Goal: Task Accomplishment & Management: Complete application form

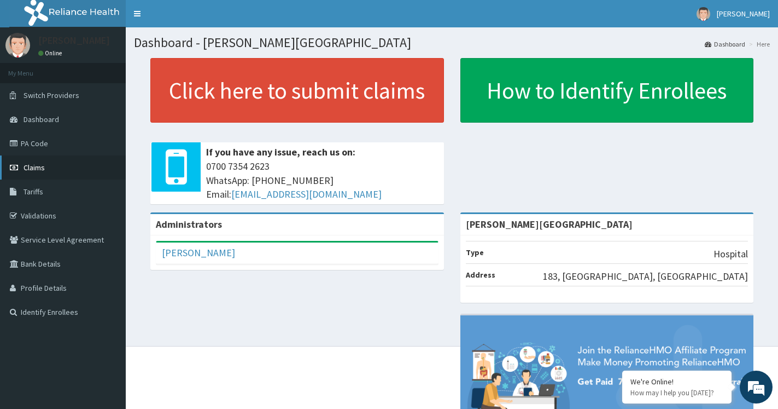
click at [34, 168] on span "Claims" at bounding box center [34, 167] width 21 height 10
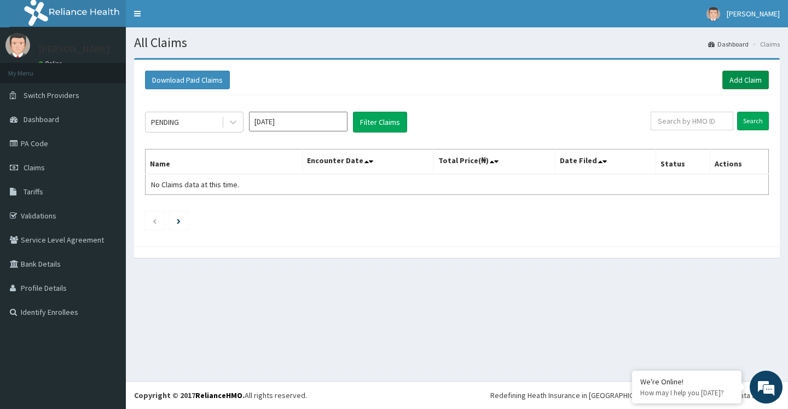
click at [749, 77] on link "Add Claim" at bounding box center [745, 80] width 46 height 19
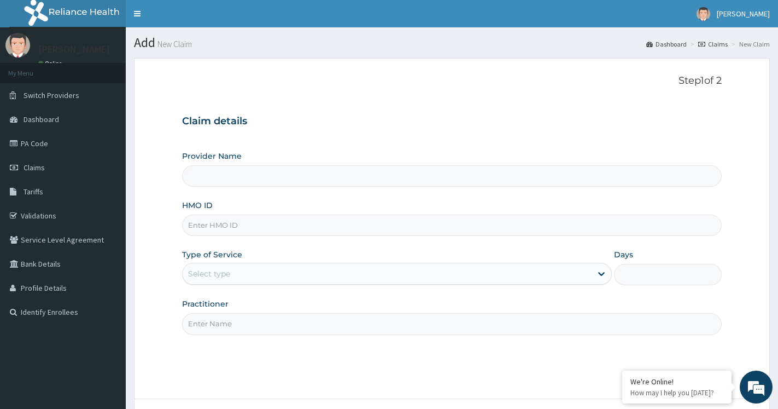
type input "[PERSON_NAME][GEOGRAPHIC_DATA]"
click at [230, 226] on input "HMO ID" at bounding box center [452, 224] width 540 height 21
click at [204, 219] on input "HMO ID" at bounding box center [452, 224] width 540 height 21
type input "def/10005/a"
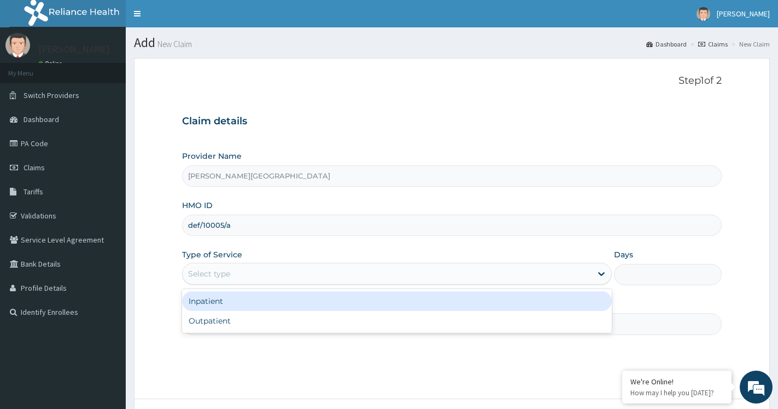
click at [192, 275] on div "Select type" at bounding box center [209, 273] width 42 height 11
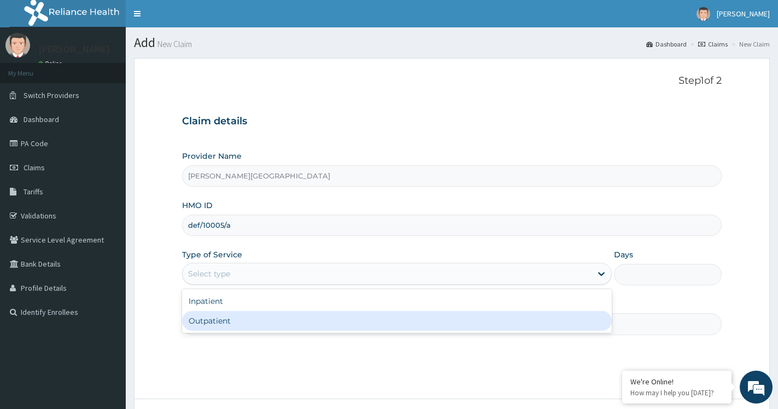
click at [216, 327] on div "Outpatient" at bounding box center [397, 321] width 430 height 20
type input "1"
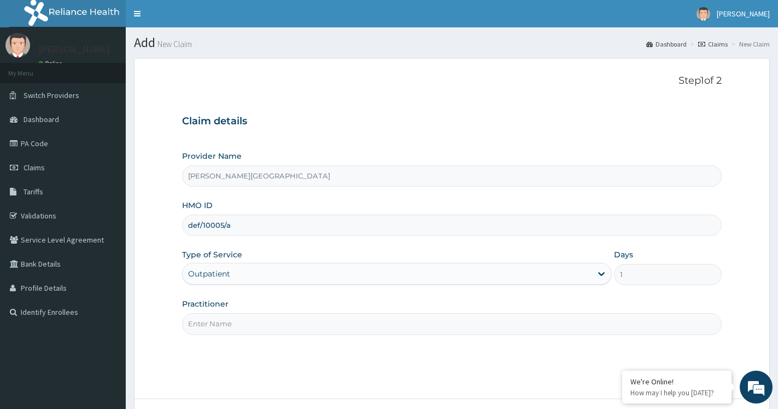
click at [216, 323] on input "Practitioner" at bounding box center [452, 323] width 540 height 21
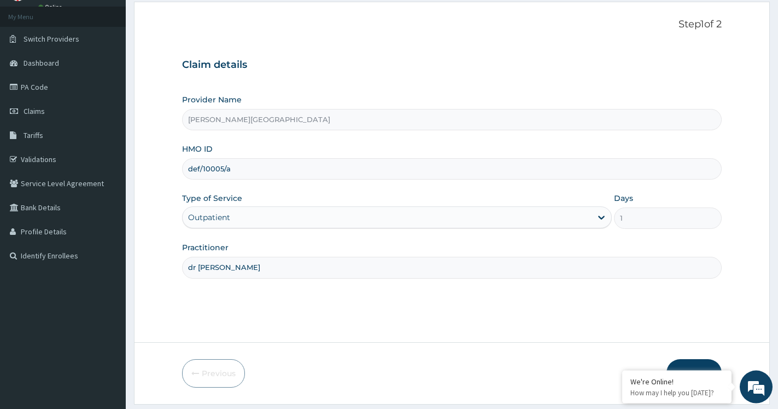
scroll to position [88, 0]
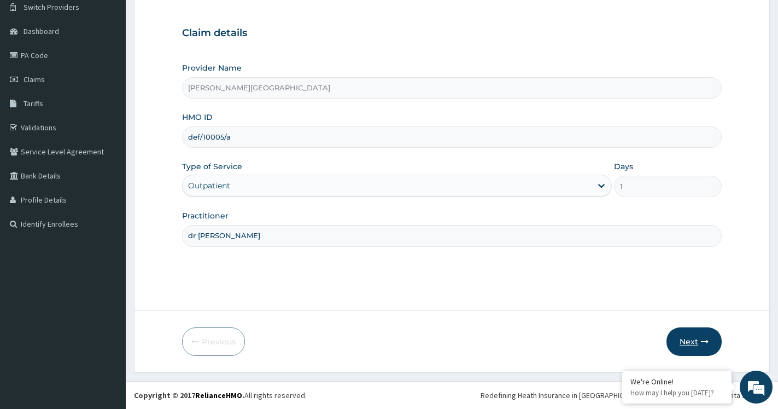
type input "dr [PERSON_NAME]"
click at [691, 340] on button "Next" at bounding box center [694, 341] width 55 height 28
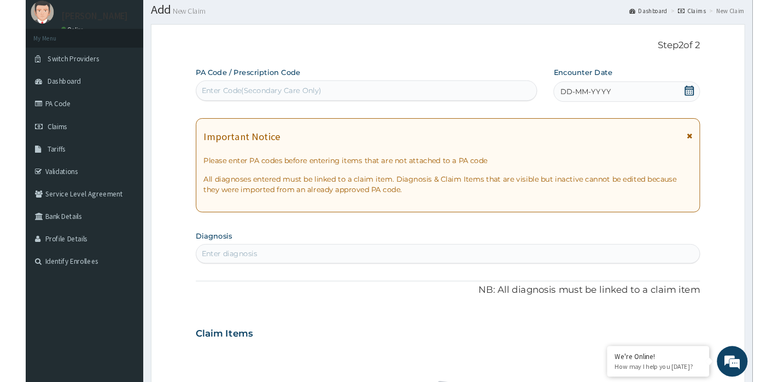
scroll to position [0, 0]
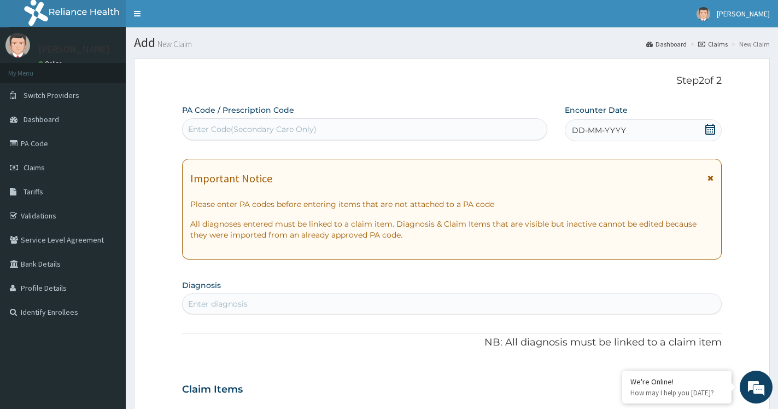
click at [712, 130] on icon at bounding box center [710, 129] width 11 height 11
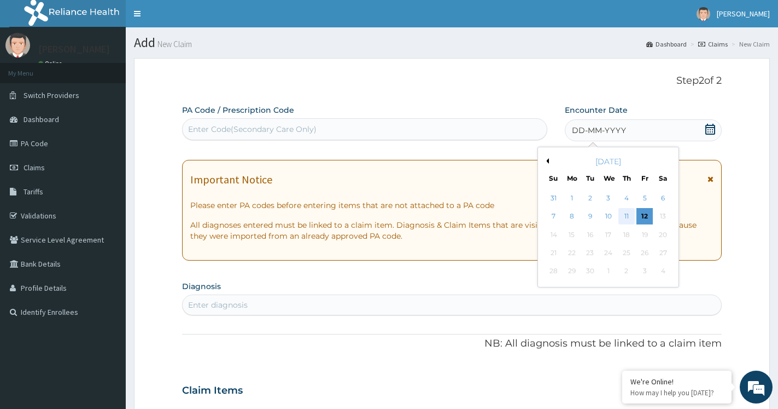
click at [621, 217] on div "11" at bounding box center [627, 216] width 16 height 16
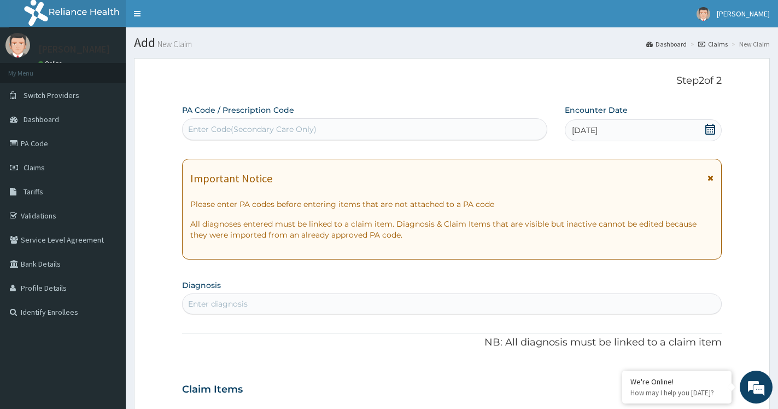
click at [256, 300] on div "Enter diagnosis" at bounding box center [452, 304] width 539 height 18
